Goal: Task Accomplishment & Management: Complete application form

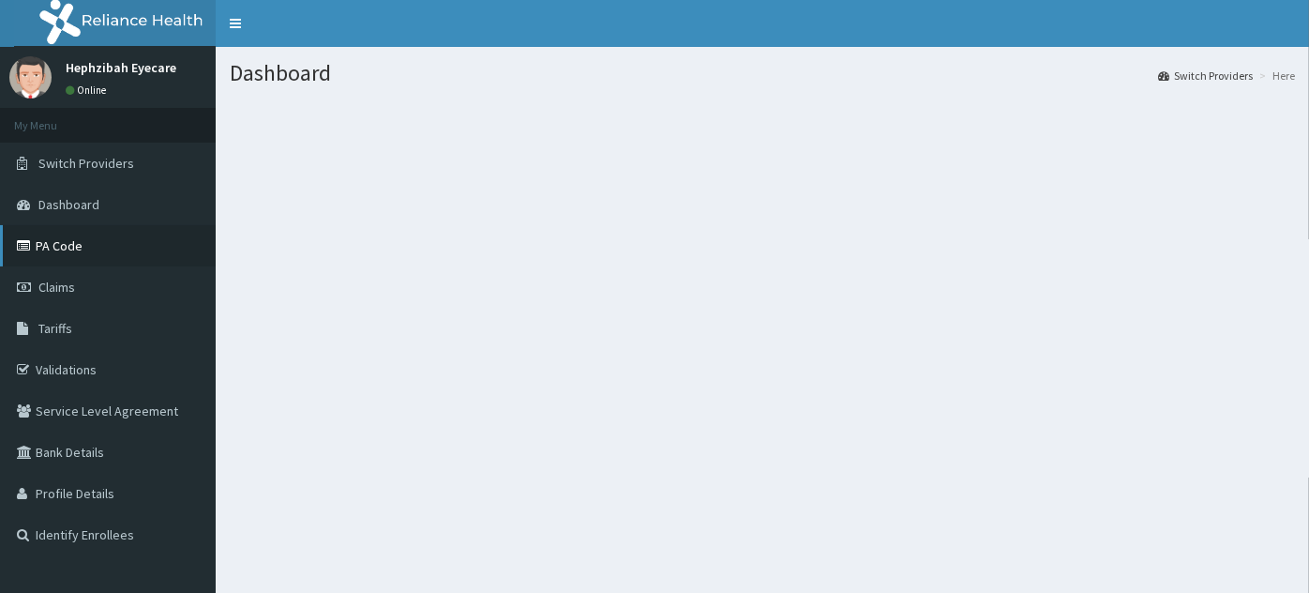
drag, startPoint x: 0, startPoint y: 0, endPoint x: 95, endPoint y: 245, distance: 262.4
click at [95, 245] on link "PA Code" at bounding box center [108, 245] width 216 height 41
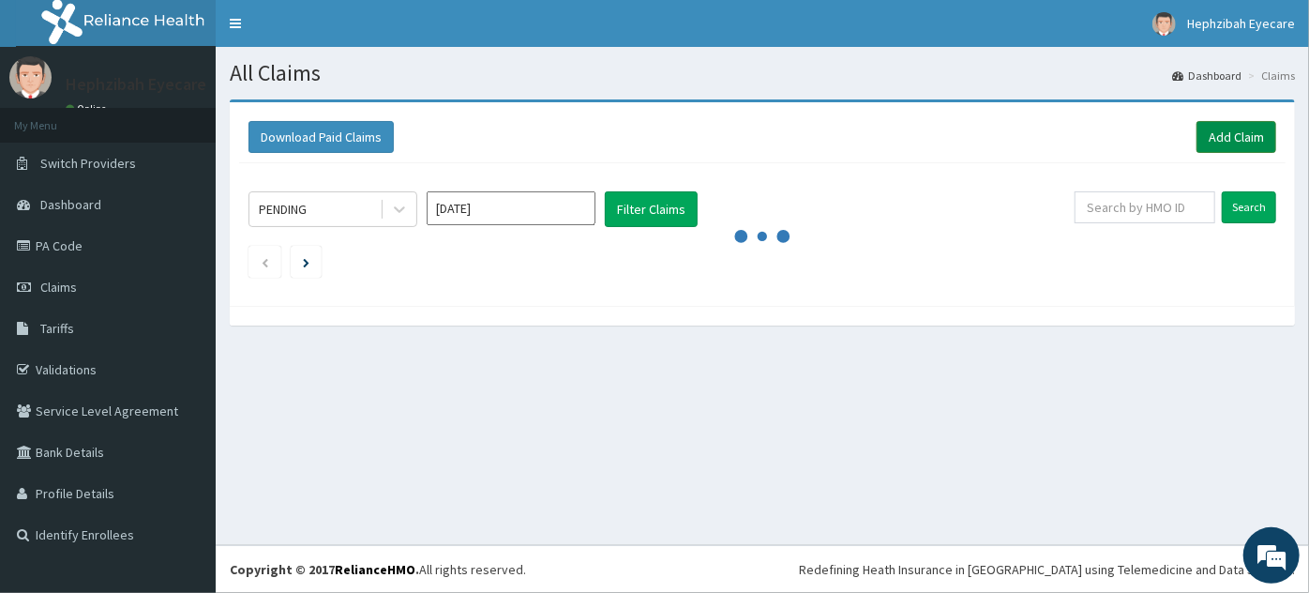
click at [1227, 144] on link "Add Claim" at bounding box center [1236, 137] width 80 height 32
click at [1212, 145] on link "Add Claim" at bounding box center [1236, 137] width 80 height 32
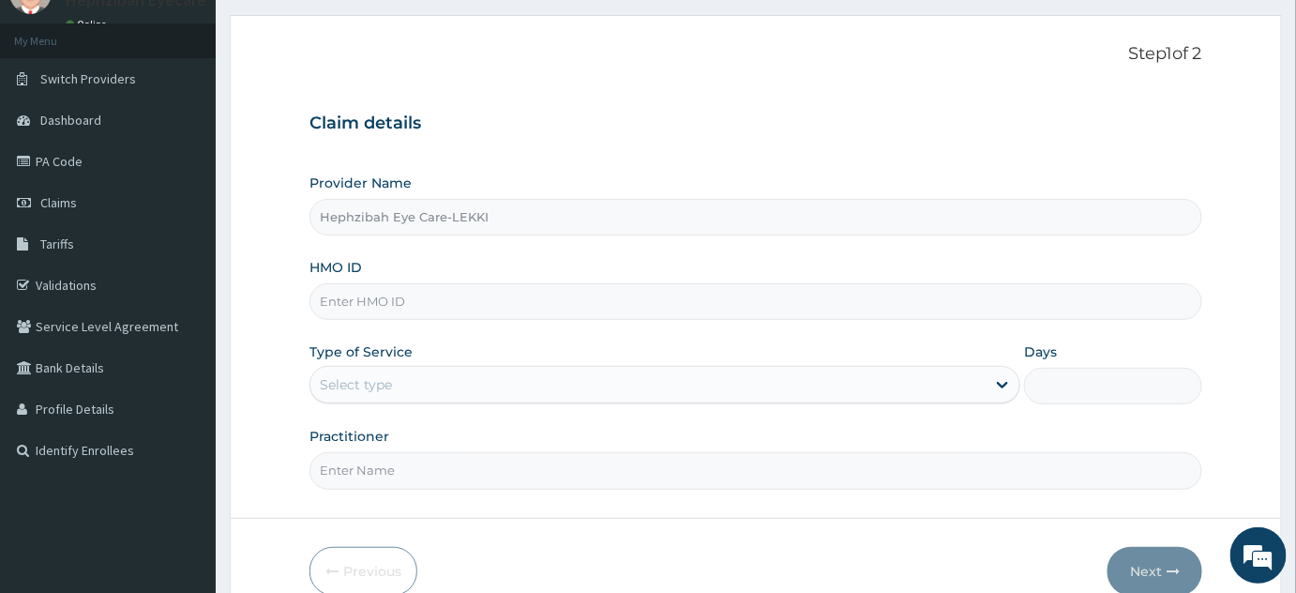
scroll to position [27, 0]
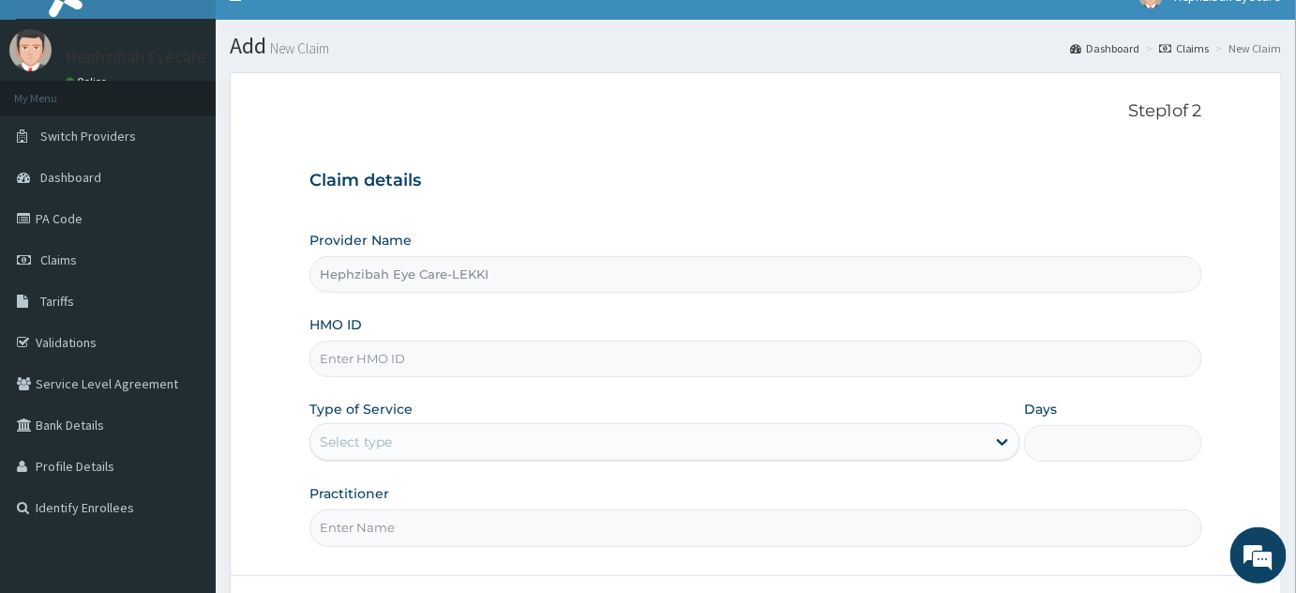
click at [435, 353] on input "HMO ID" at bounding box center [755, 358] width 893 height 37
type input "TRM/10021/A"
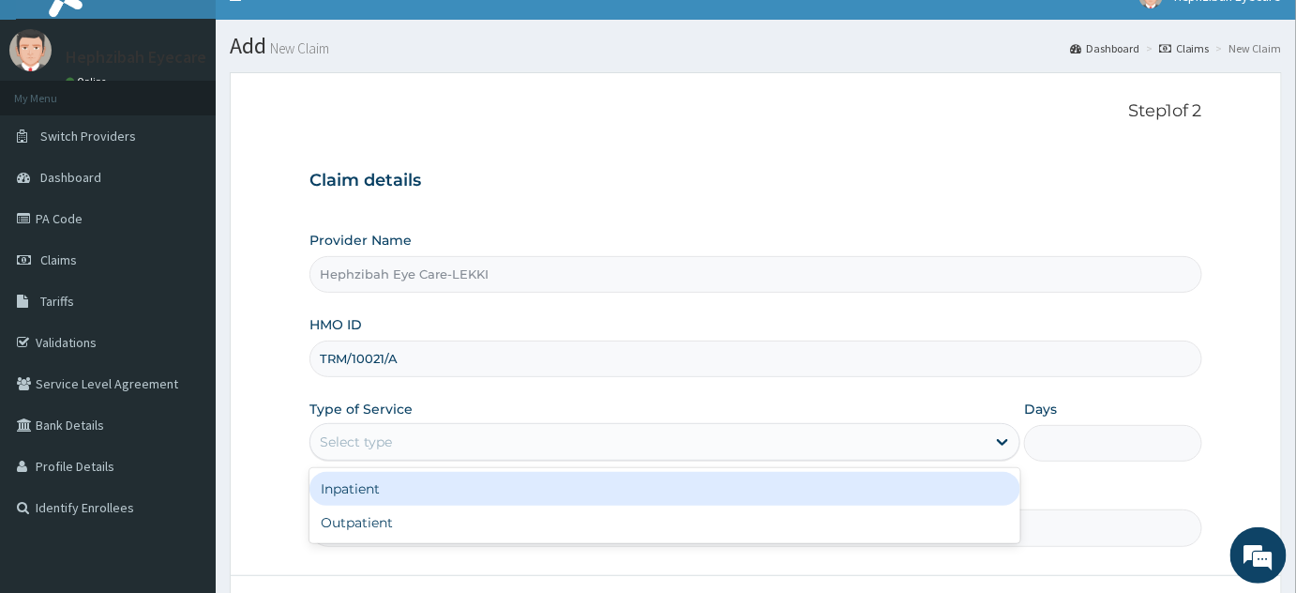
click at [446, 442] on div "Select type" at bounding box center [647, 442] width 675 height 30
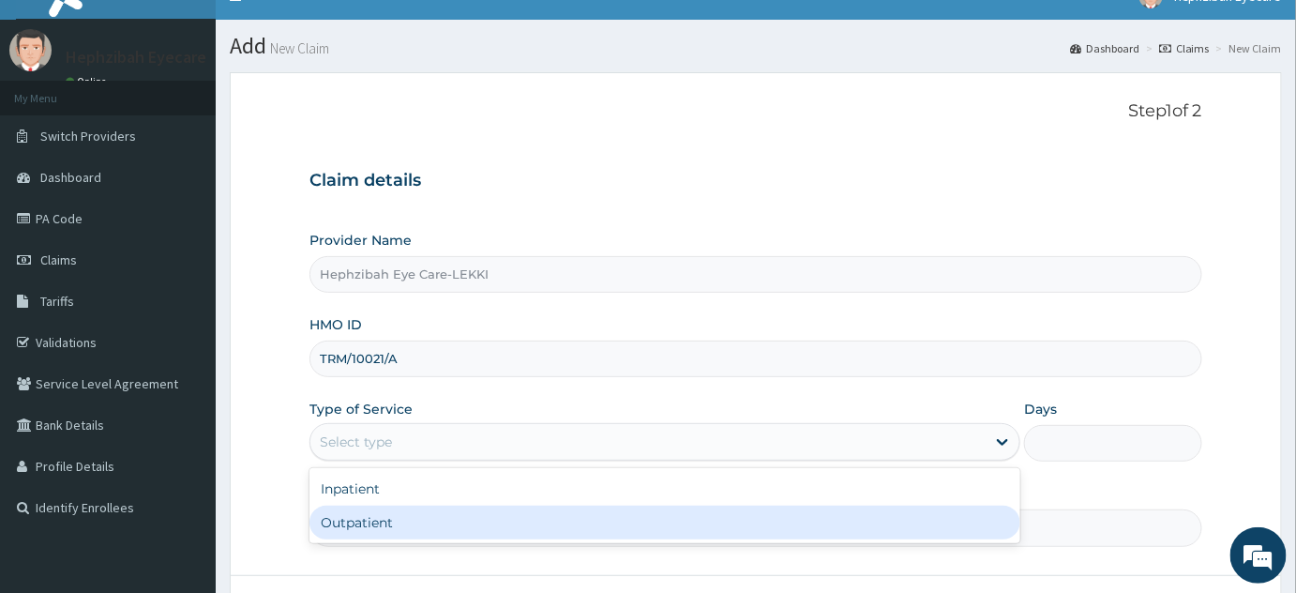
click at [352, 532] on div "Outpatient" at bounding box center [664, 522] width 711 height 34
type input "1"
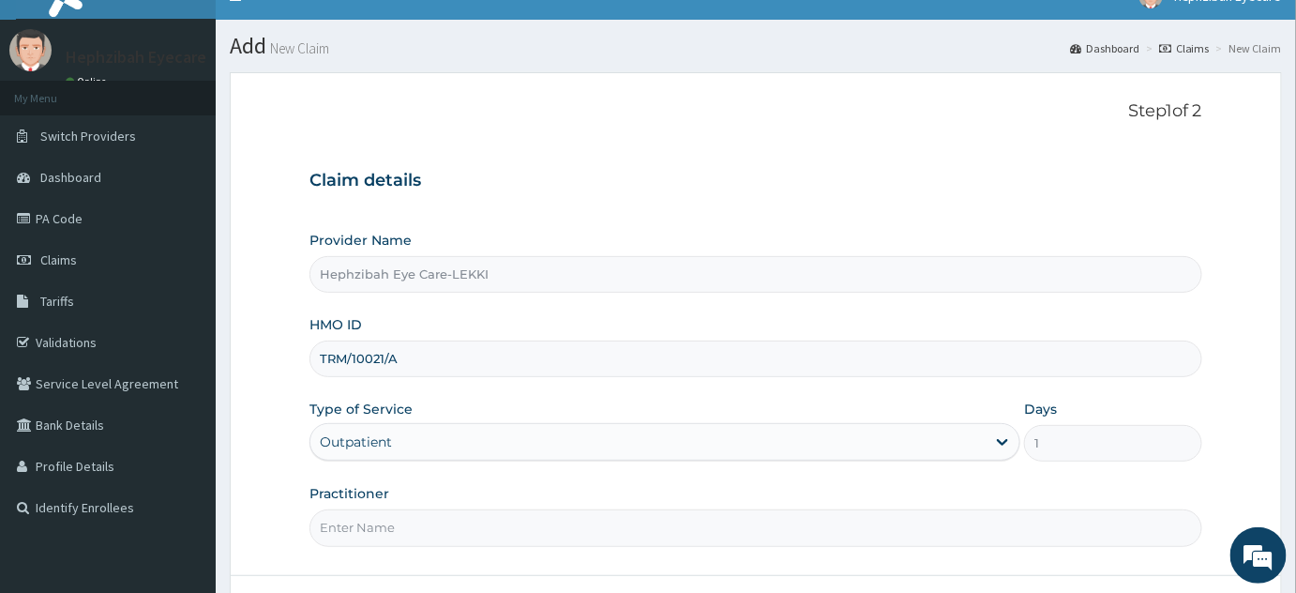
click at [372, 527] on input "Practitioner" at bounding box center [755, 527] width 893 height 37
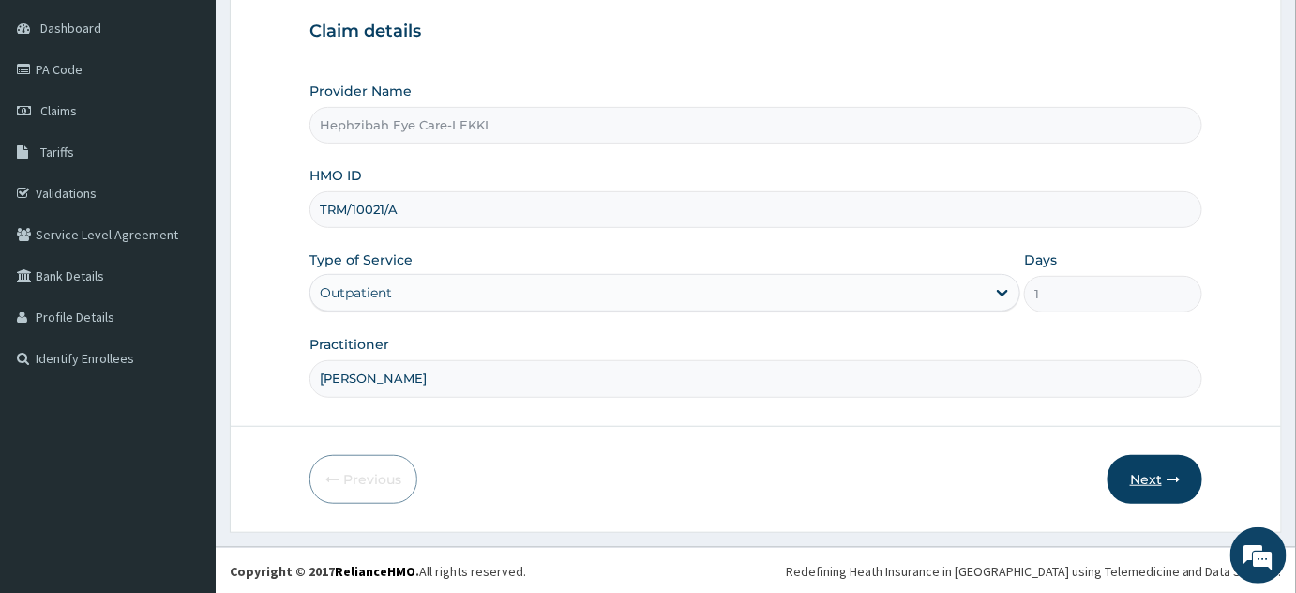
type input "[PERSON_NAME]"
click at [1122, 476] on button "Next" at bounding box center [1154, 479] width 95 height 49
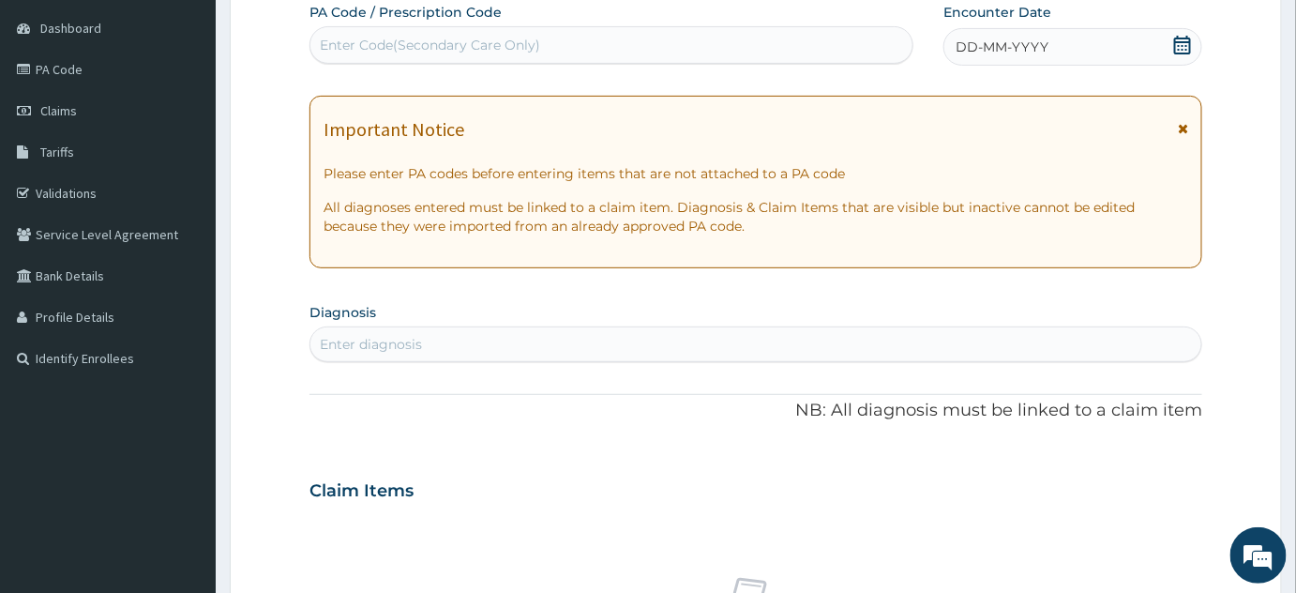
scroll to position [0, 0]
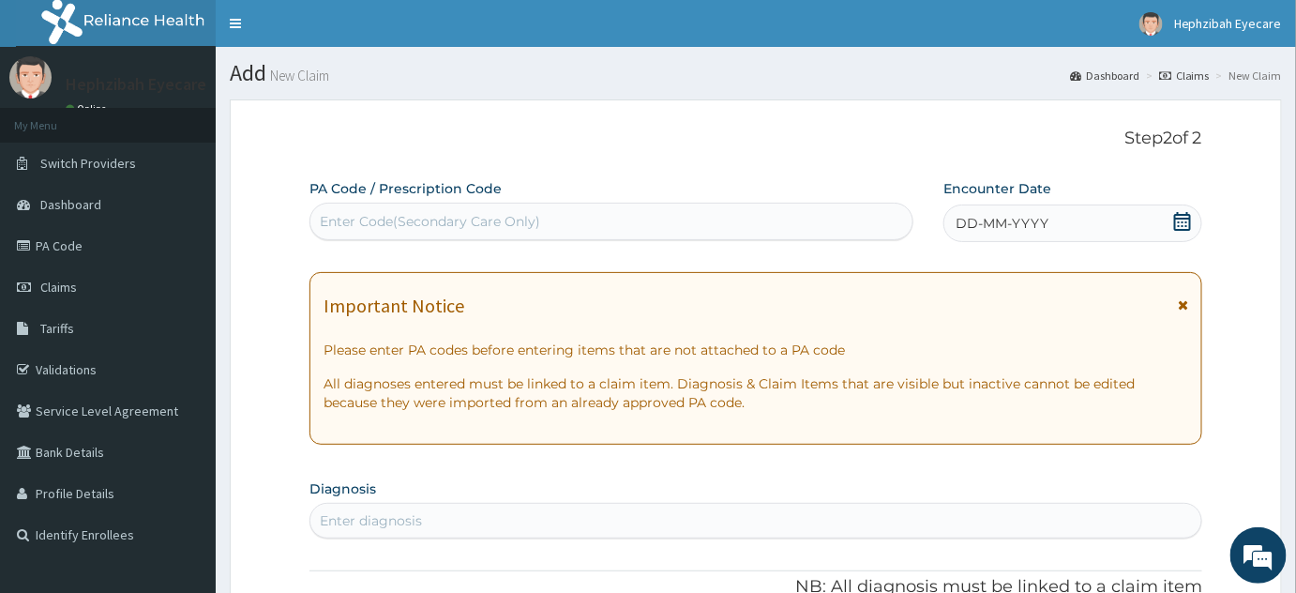
click at [713, 221] on div "Enter Code(Secondary Care Only)" at bounding box center [611, 221] width 602 height 30
type input "PA/EDD9B2"
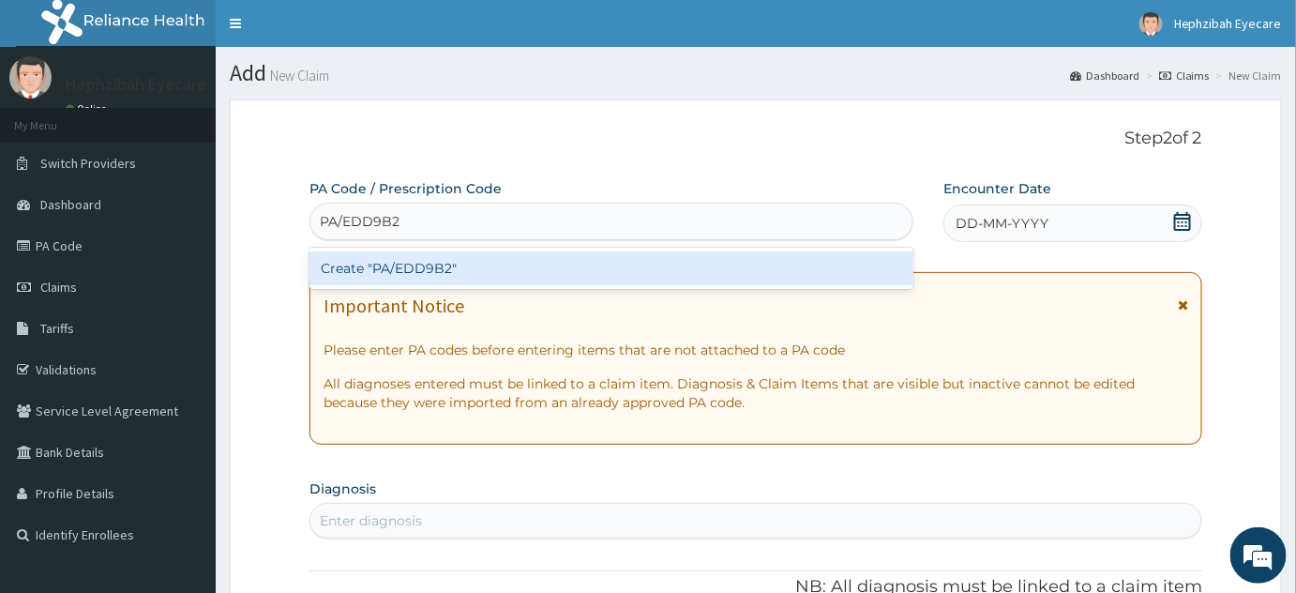
click at [632, 264] on div "Create "PA/EDD9B2"" at bounding box center [611, 268] width 604 height 34
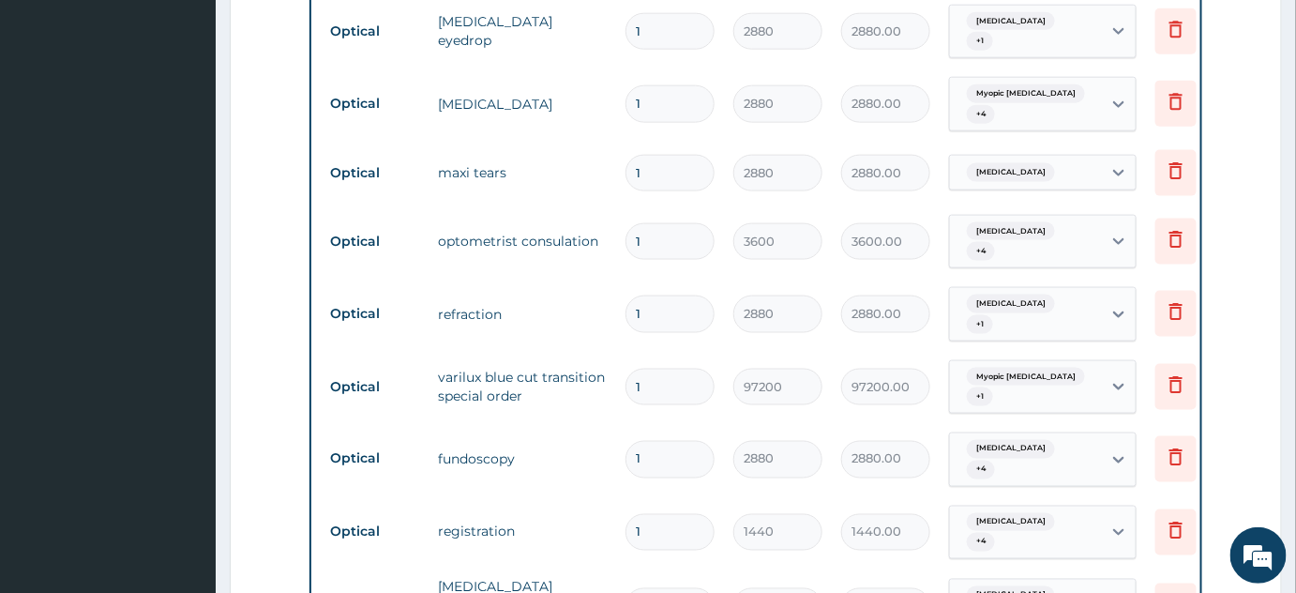
scroll to position [755, 0]
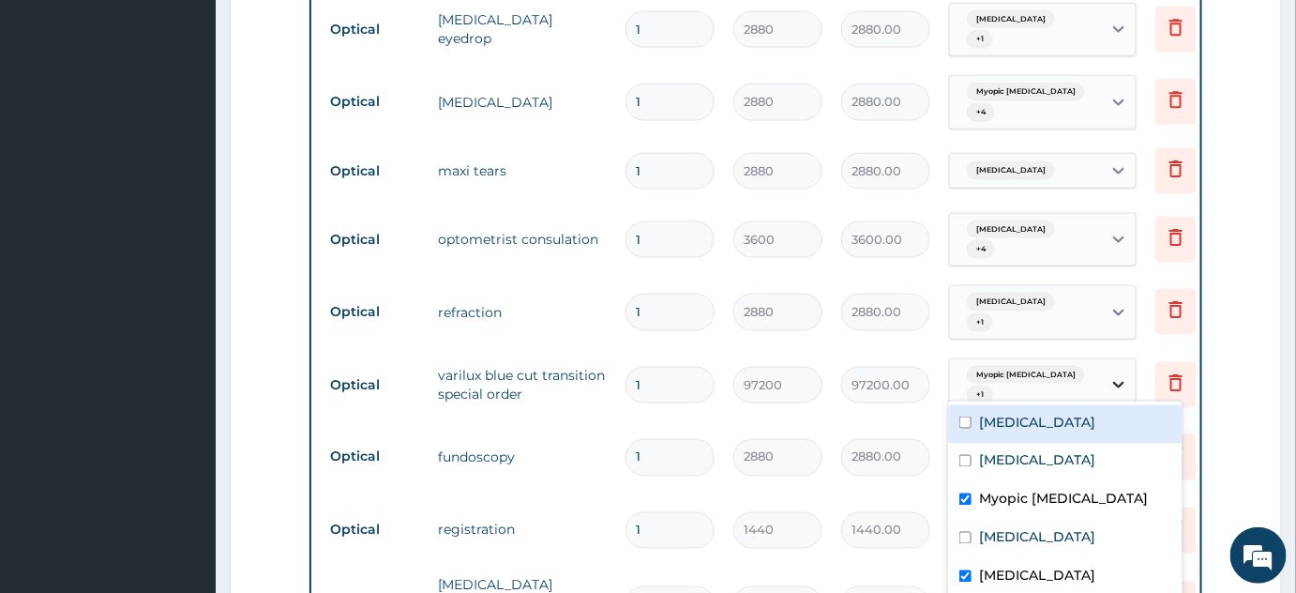
click at [1115, 375] on icon at bounding box center [1118, 384] width 19 height 19
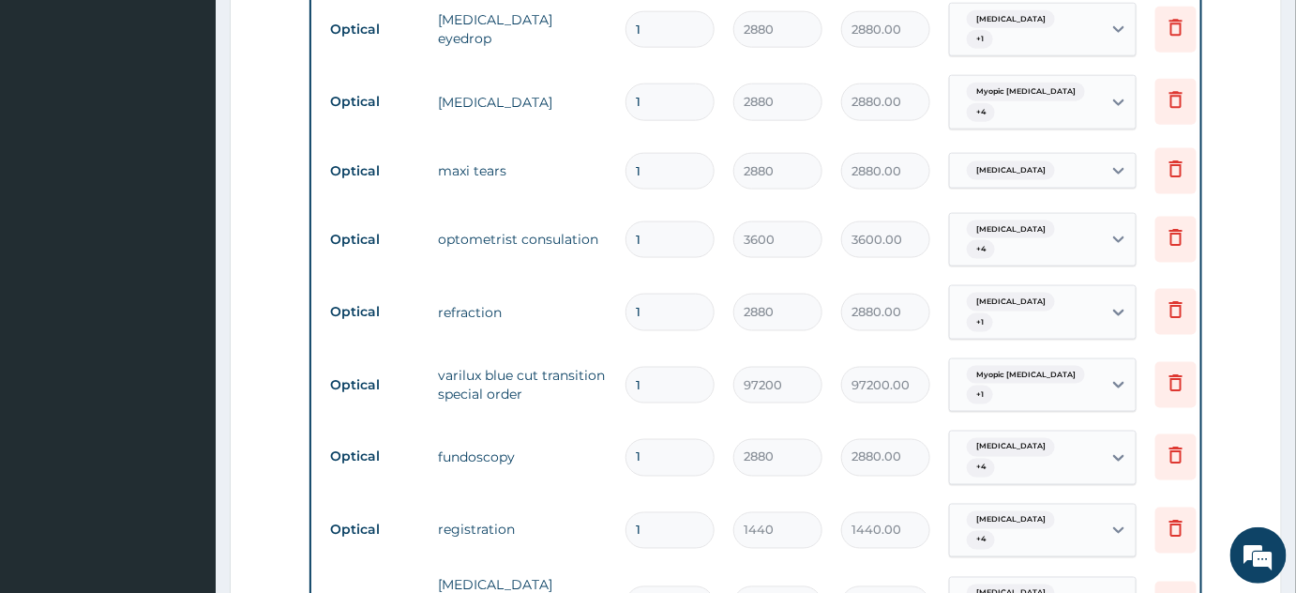
click at [1209, 386] on form "Step 2 of 2 PA Code / Prescription Code PA/EDD9B2 Encounter Date [DATE] Importa…" at bounding box center [756, 187] width 1052 height 1685
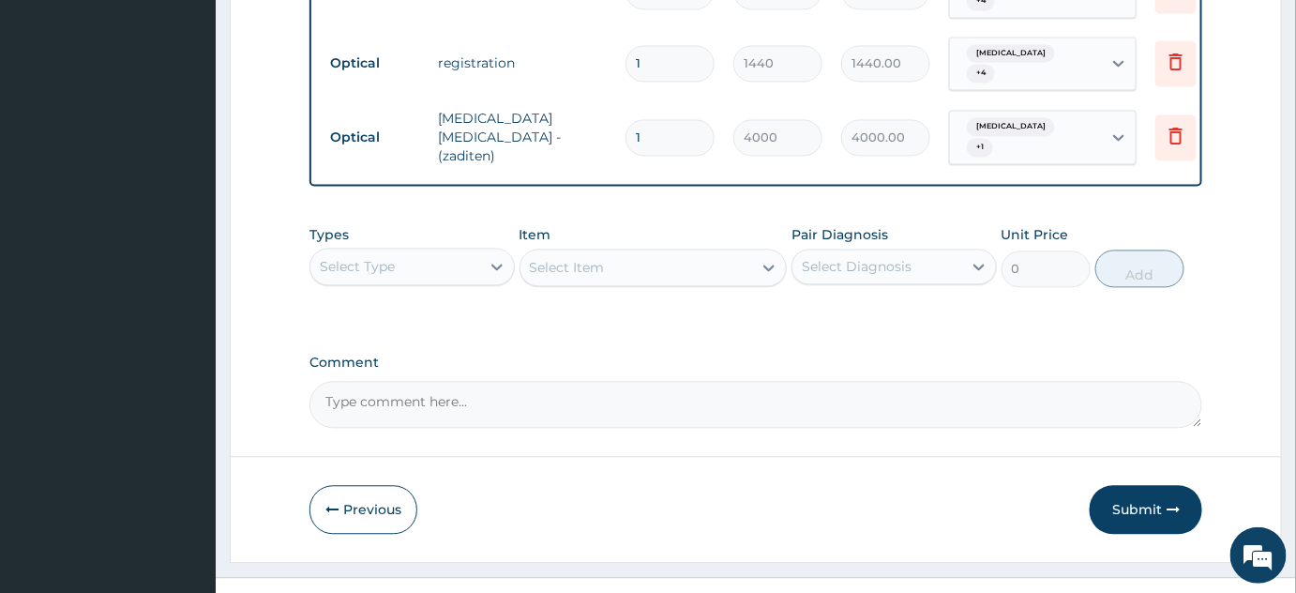
scroll to position [1228, 0]
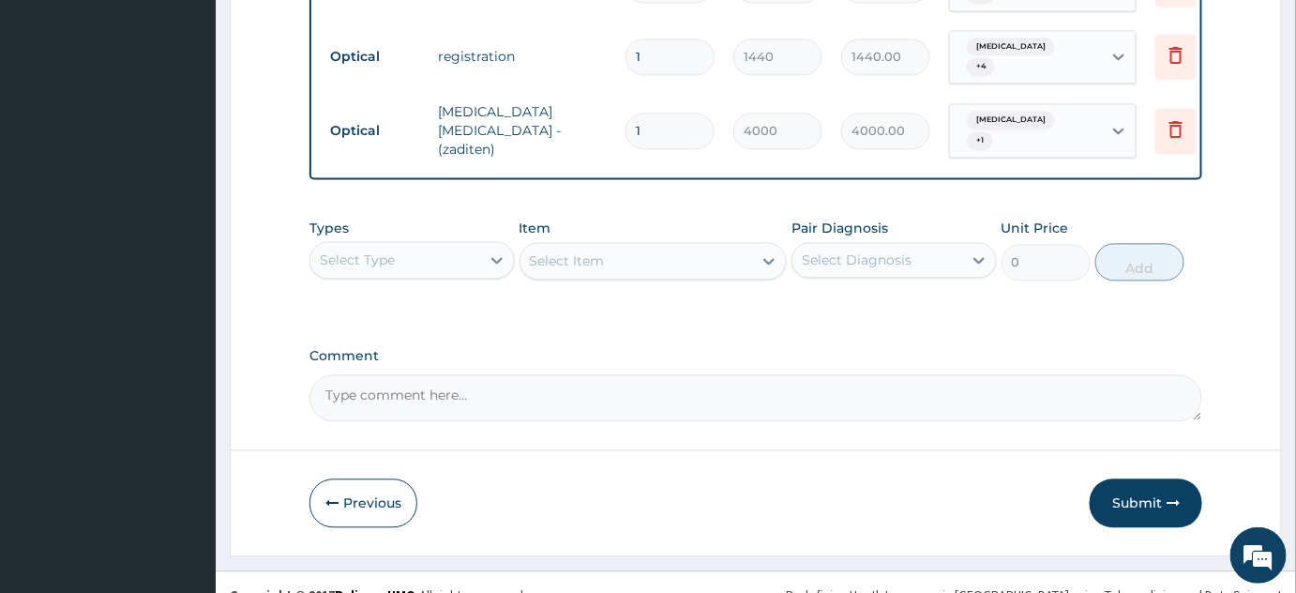
click at [689, 392] on textarea "Comment" at bounding box center [755, 397] width 893 height 47
type textarea "Lens was approved at 15,000"
click at [1167, 496] on icon "button" at bounding box center [1172, 502] width 13 height 13
